Goal: Task Accomplishment & Management: Complete application form

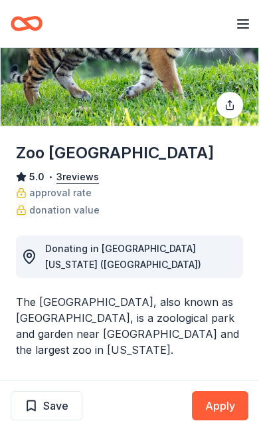
scroll to position [94, 0]
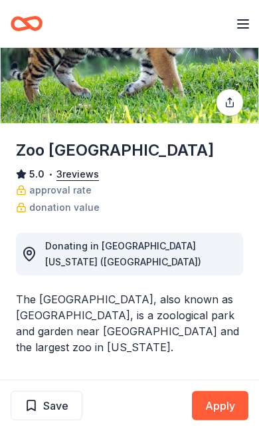
click at [227, 409] on button "Apply" at bounding box center [220, 405] width 56 height 29
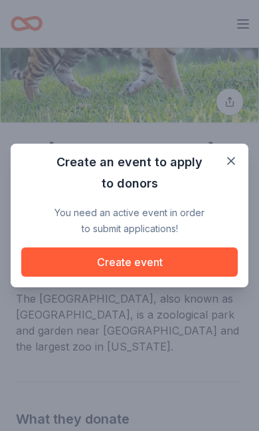
click at [169, 263] on button "Create event" at bounding box center [129, 261] width 217 height 29
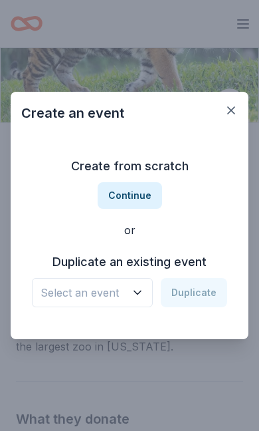
click at [136, 295] on icon "button" at bounding box center [137, 292] width 13 height 13
click at [144, 192] on button "Continue" at bounding box center [130, 195] width 64 height 27
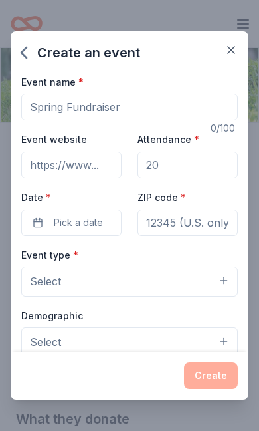
click at [169, 104] on input "Event name *" at bounding box center [129, 107] width 217 height 27
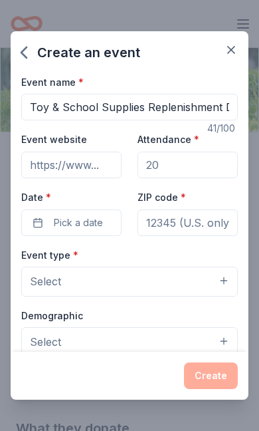
type input "Toy & School Supplies Replenishment Drive"
click at [195, 173] on input "Attendance *" at bounding box center [188, 165] width 100 height 27
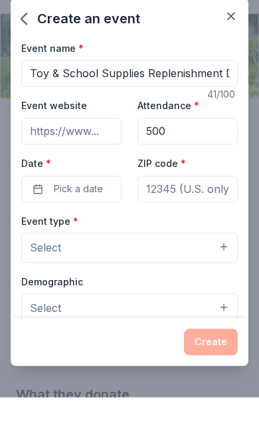
type input "500"
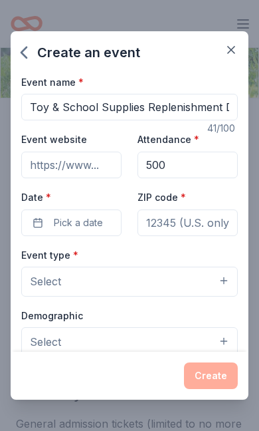
click at [104, 227] on button "Pick a date" at bounding box center [71, 222] width 100 height 27
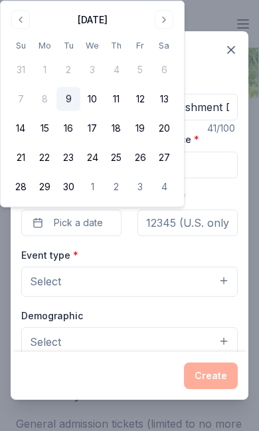
click at [167, 28] on button "Go to next month" at bounding box center [164, 20] width 19 height 19
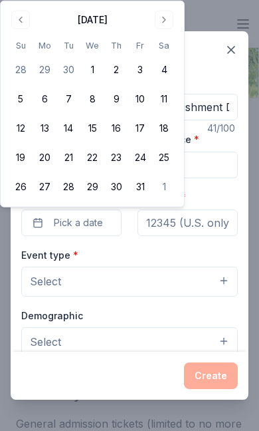
click at [163, 25] on button "Go to next month" at bounding box center [164, 20] width 19 height 19
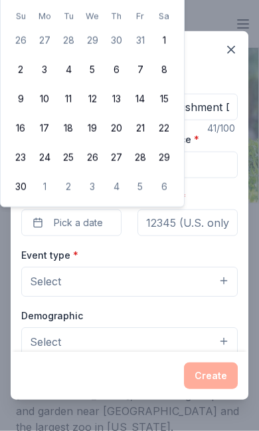
scroll to position [19, 0]
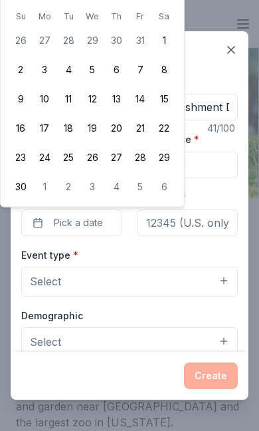
click at [100, 221] on span "Pick a date" at bounding box center [78, 223] width 49 height 16
click at [159, 34] on button "1" at bounding box center [164, 41] width 24 height 24
click at [174, 187] on button "6" at bounding box center [164, 187] width 24 height 24
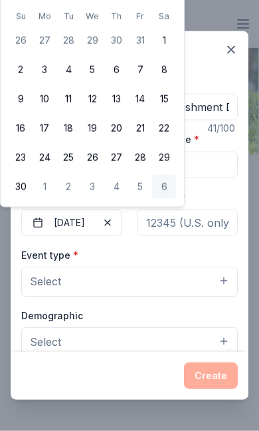
scroll to position [59, 0]
click at [88, 227] on button "[DATE]" at bounding box center [71, 222] width 100 height 27
click at [166, 290] on button "Select" at bounding box center [129, 280] width 217 height 29
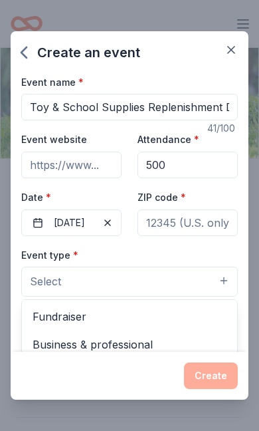
scroll to position [95, 0]
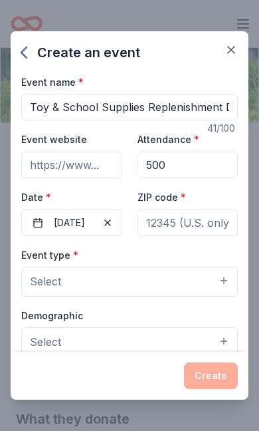
click at [100, 226] on span "button" at bounding box center [108, 223] width 16 height 16
click at [95, 226] on span "Pick a date" at bounding box center [78, 223] width 49 height 16
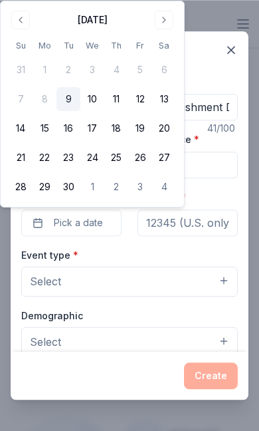
scroll to position [467, 0]
click at [160, 24] on button "Go to next month" at bounding box center [164, 20] width 19 height 19
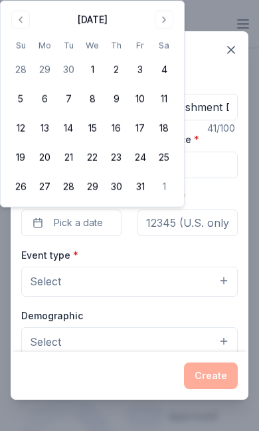
click at [161, 23] on button "Go to next month" at bounding box center [164, 20] width 19 height 19
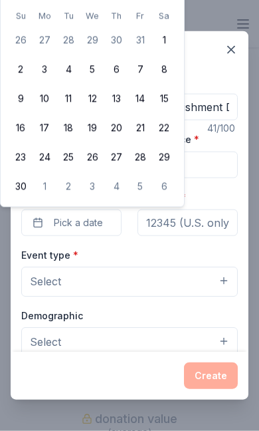
scroll to position [615, 0]
click at [64, 232] on button "Pick a date" at bounding box center [71, 222] width 100 height 27
click at [86, 227] on span "Pick a date" at bounding box center [78, 223] width 49 height 16
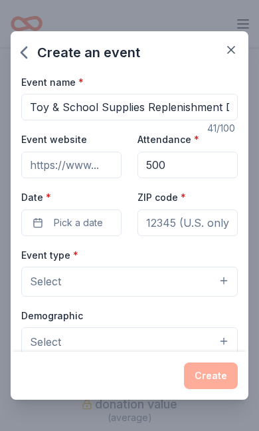
click at [71, 226] on span "Pick a date" at bounding box center [78, 223] width 49 height 16
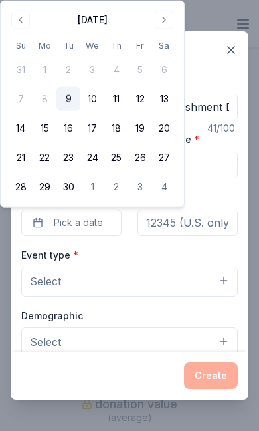
click at [90, 21] on div "[DATE]" at bounding box center [93, 20] width 30 height 16
click at [161, 23] on button "Go to next month" at bounding box center [164, 20] width 19 height 19
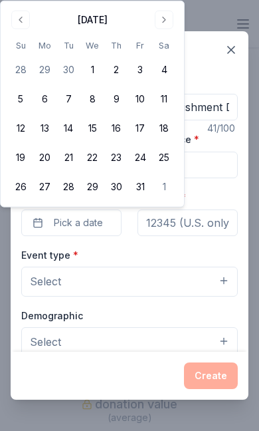
click at [160, 23] on button "Go to next month" at bounding box center [164, 20] width 19 height 19
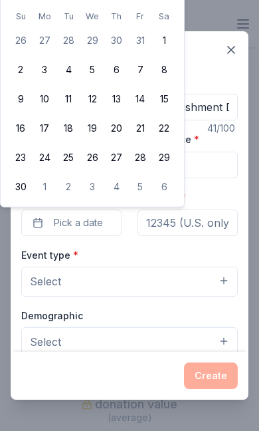
click at [169, 189] on button "6" at bounding box center [164, 187] width 24 height 24
click at [93, 286] on button "Select" at bounding box center [129, 280] width 217 height 29
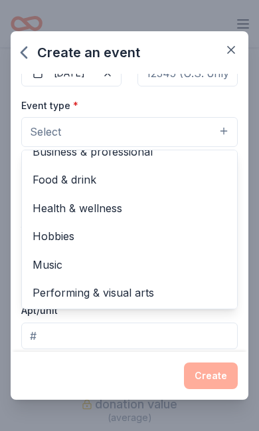
scroll to position [43, 0]
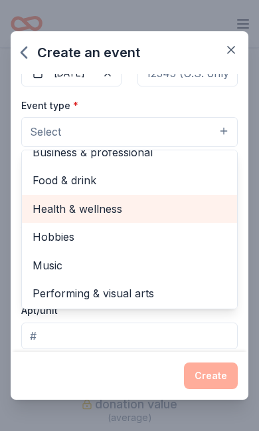
click at [122, 212] on span "Health & wellness" at bounding box center [130, 208] width 194 height 17
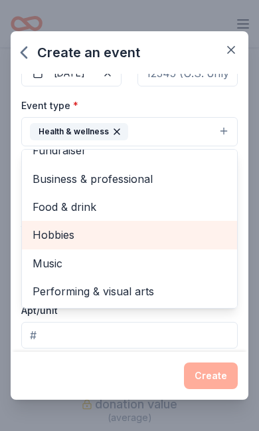
scroll to position [15, 0]
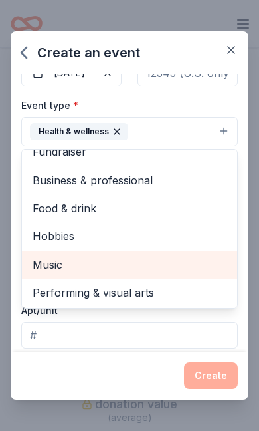
click at [155, 263] on span "Music" at bounding box center [130, 264] width 194 height 17
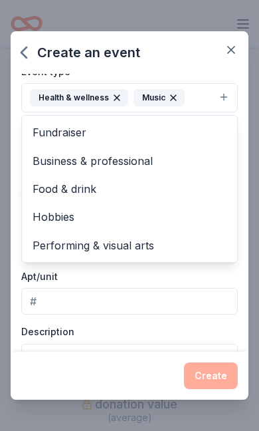
scroll to position [184, 0]
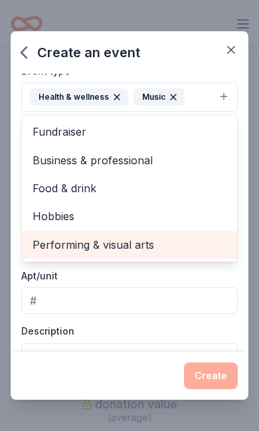
click at [148, 251] on span "Performing & visual arts" at bounding box center [130, 244] width 194 height 17
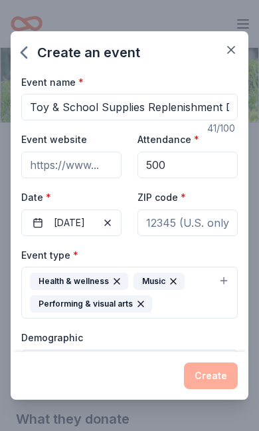
scroll to position [0, 0]
click at [93, 170] on input "Event website" at bounding box center [71, 165] width 100 height 27
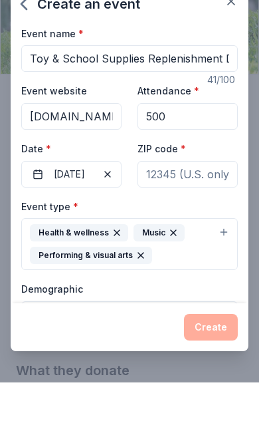
type input "[DOMAIN_NAME]"
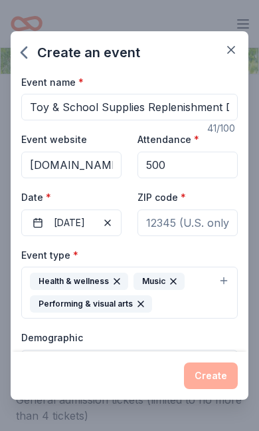
click at [210, 225] on input "ZIP code *" at bounding box center [188, 222] width 100 height 27
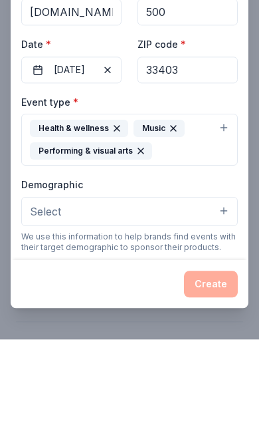
scroll to position [67, 0]
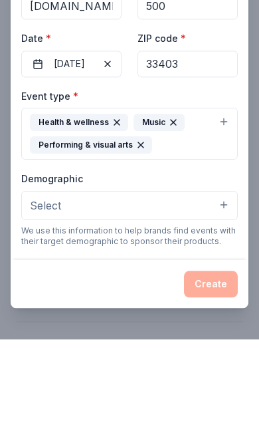
type input "33403"
click at [221, 282] on button "Select" at bounding box center [129, 296] width 217 height 29
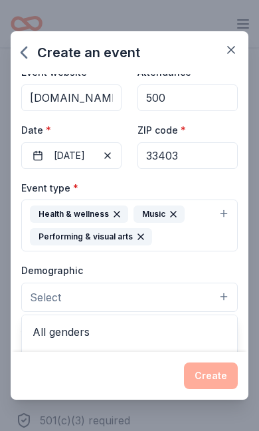
scroll to position [0, 0]
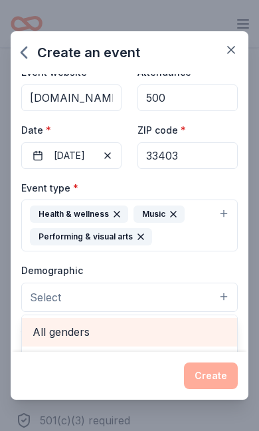
click at [83, 328] on span "All genders" at bounding box center [130, 331] width 194 height 17
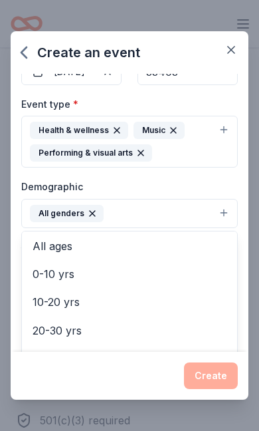
scroll to position [69, 0]
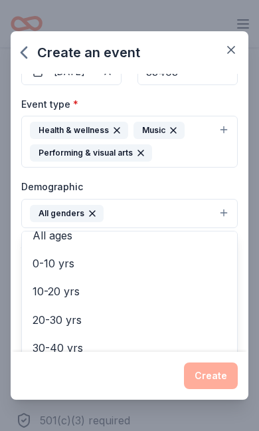
click at [72, 268] on span "0-10 yrs" at bounding box center [130, 263] width 194 height 17
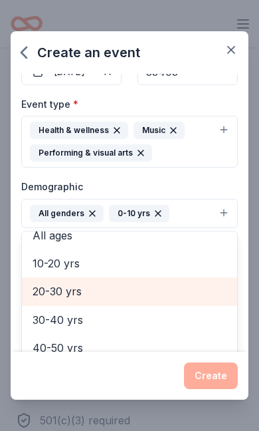
click at [75, 297] on span "20-30 yrs" at bounding box center [130, 290] width 194 height 17
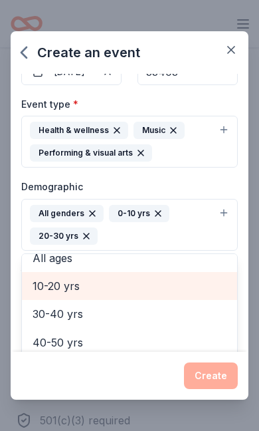
click at [74, 285] on span "10-20 yrs" at bounding box center [130, 285] width 194 height 17
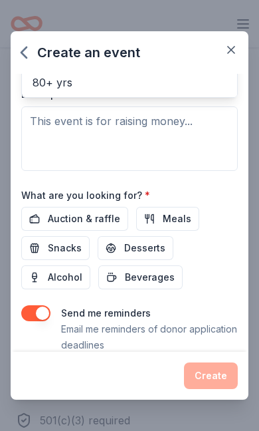
scroll to position [95, 0]
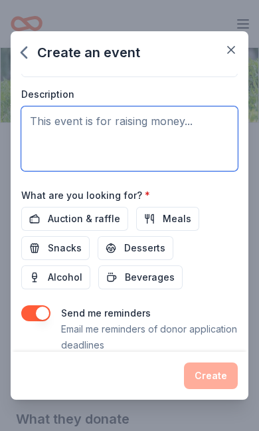
click at [79, 134] on textarea at bounding box center [129, 138] width 217 height 64
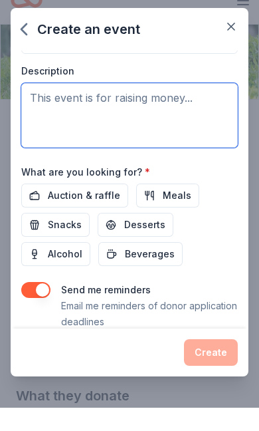
scroll to position [118, 0]
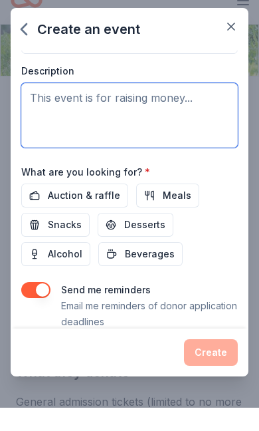
paste textarea "As nonprofit we use gift card donations to provide flexible funding for student…"
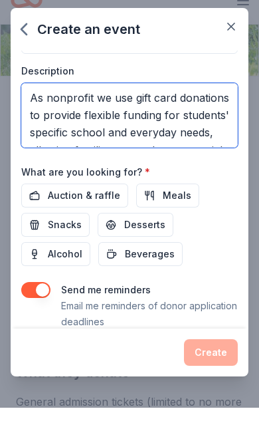
scroll to position [0, 0]
click at [41, 116] on textarea "As nonprofit we use gift card donations to provide flexible funding for student…" at bounding box center [129, 138] width 217 height 64
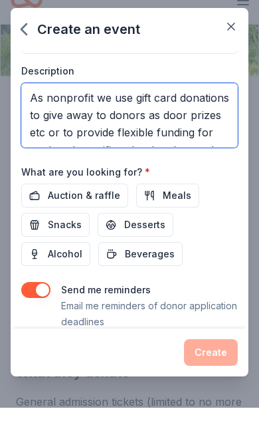
type textarea "As nonprofit we use gift card donations to give away to donors as door prizes e…"
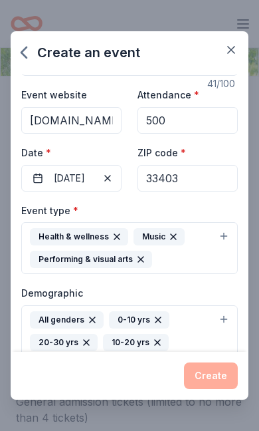
scroll to position [45, 0]
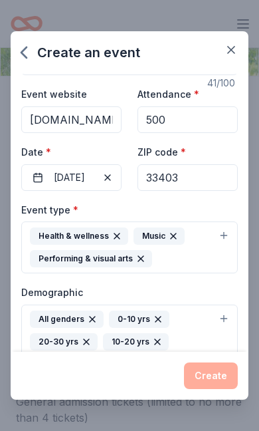
click at [62, 174] on button "[DATE]" at bounding box center [71, 177] width 100 height 27
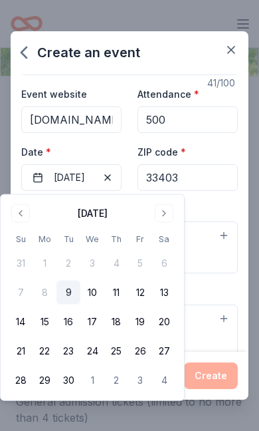
click at [39, 183] on button "[DATE]" at bounding box center [71, 177] width 100 height 27
click at [70, 170] on button "[DATE]" at bounding box center [71, 177] width 100 height 27
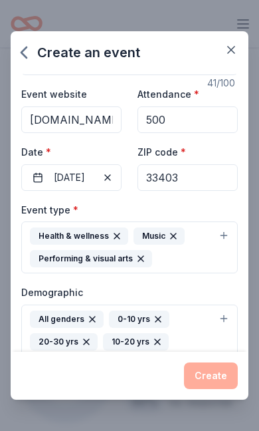
click at [79, 171] on button "[DATE]" at bounding box center [71, 177] width 100 height 27
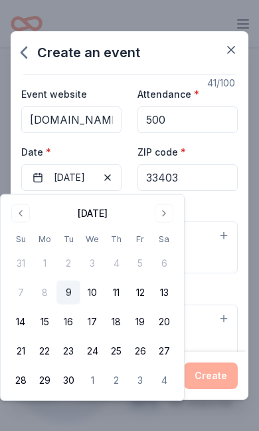
click at [79, 170] on button "[DATE]" at bounding box center [71, 177] width 100 height 27
click at [229, 253] on button "Health & wellness Music Performing & visual arts" at bounding box center [129, 247] width 217 height 52
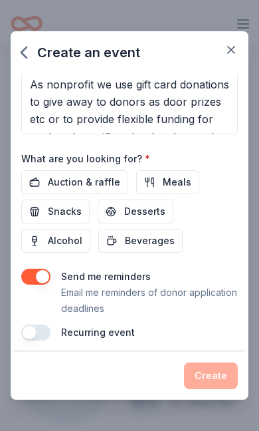
scroll to position [95, 0]
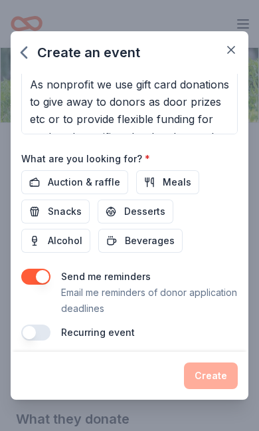
click at [35, 281] on button "button" at bounding box center [35, 276] width 29 height 16
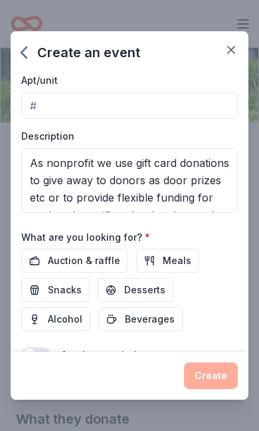
scroll to position [425, 0]
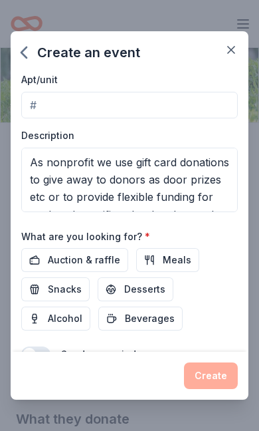
click at [169, 262] on span "Meals" at bounding box center [177, 260] width 29 height 16
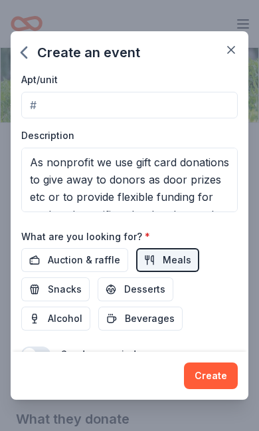
click at [142, 322] on span "Beverages" at bounding box center [150, 318] width 50 height 16
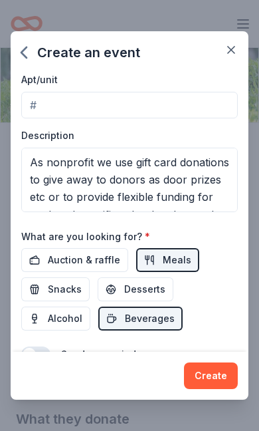
click at [70, 287] on span "Snacks" at bounding box center [65, 289] width 34 height 16
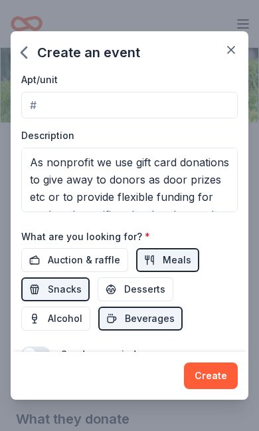
click at [133, 291] on span "Desserts" at bounding box center [144, 289] width 41 height 16
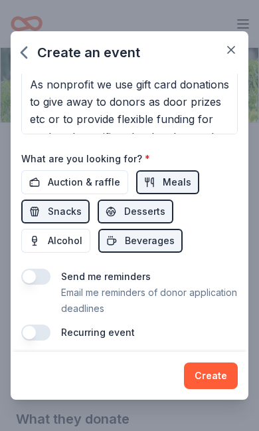
scroll to position [504, 0]
click at [90, 178] on span "Auction & raffle" at bounding box center [84, 182] width 72 height 16
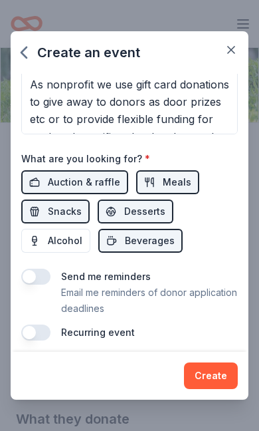
click at [213, 383] on button "Create" at bounding box center [211, 375] width 54 height 27
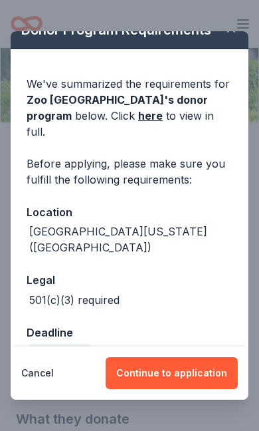
scroll to position [19, 0]
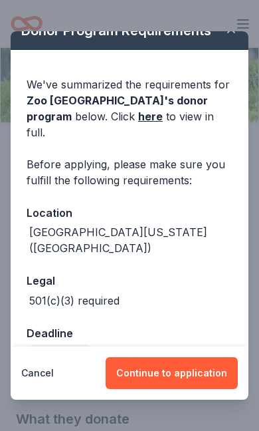
click at [187, 376] on button "Continue to application" at bounding box center [172, 373] width 132 height 32
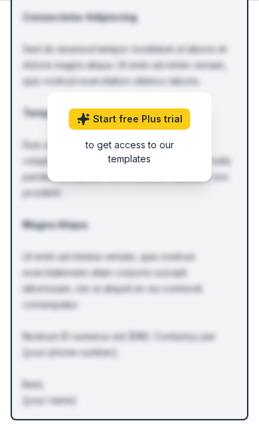
scroll to position [0, 0]
